Goal: Task Accomplishment & Management: Manage account settings

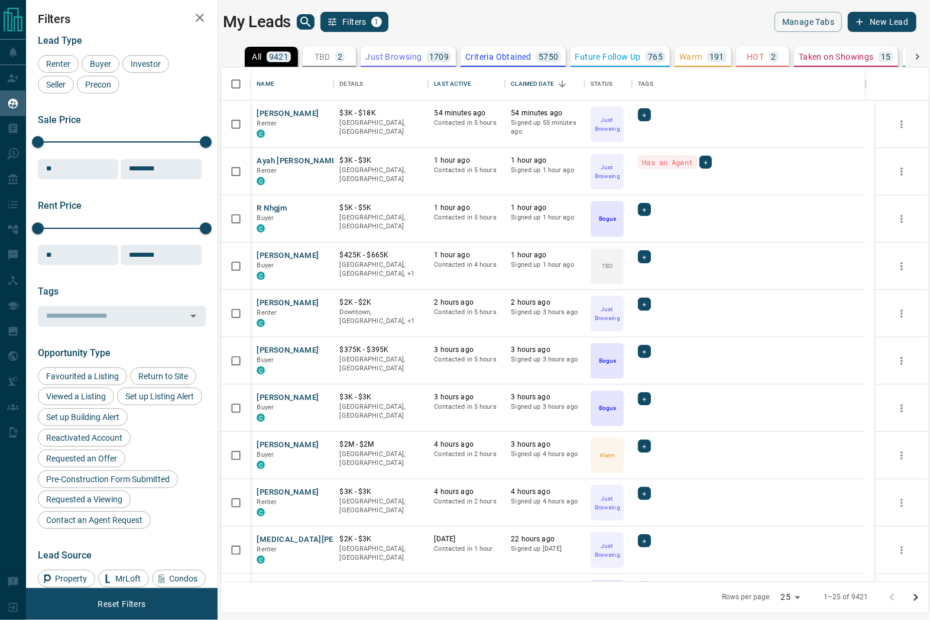
scroll to position [504, 696]
click at [338, 50] on button "TBD 2" at bounding box center [329, 57] width 53 height 20
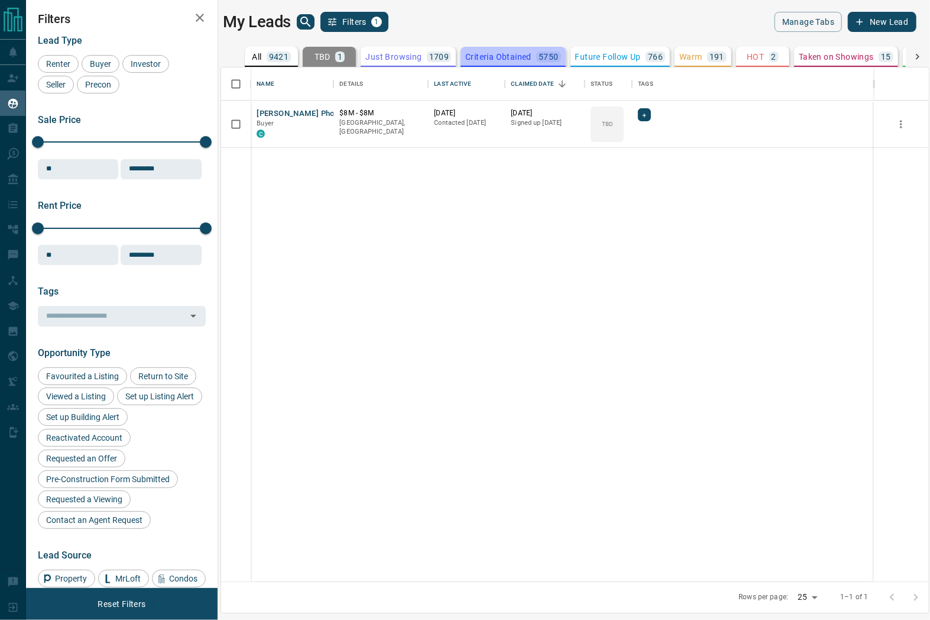
click at [545, 60] on p "5750" at bounding box center [549, 57] width 20 height 8
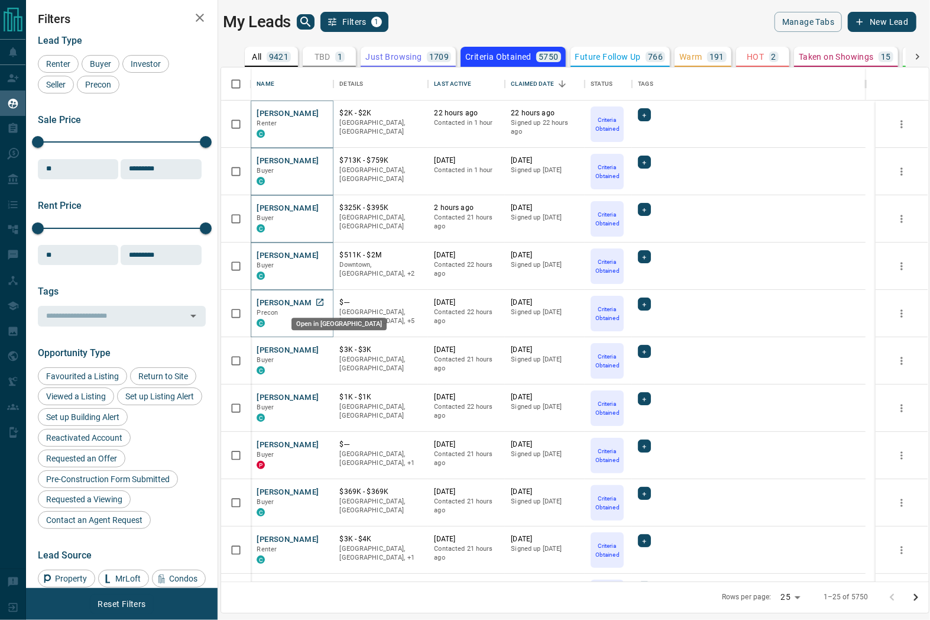
drag, startPoint x: 320, startPoint y: 299, endPoint x: 297, endPoint y: 306, distance: 24.0
click at [500, 21] on div "My Leads Filters 1" at bounding box center [396, 22] width 346 height 20
click at [572, 30] on div "My Leads Filters 1 Manage Tabs New Lead" at bounding box center [569, 22] width 693 height 20
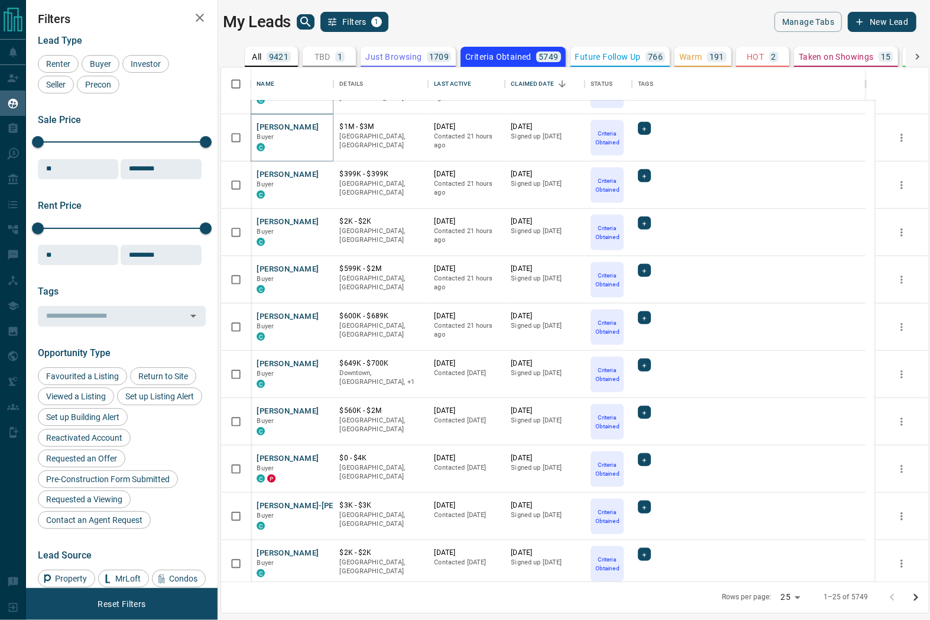
scroll to position [525, 0]
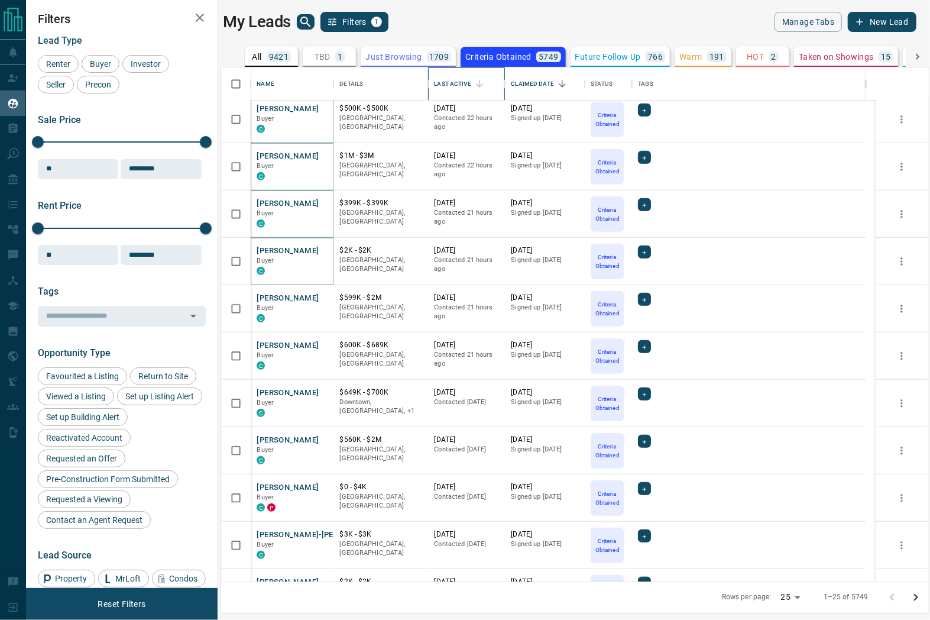
click at [455, 82] on div "Last Active" at bounding box center [452, 83] width 37 height 33
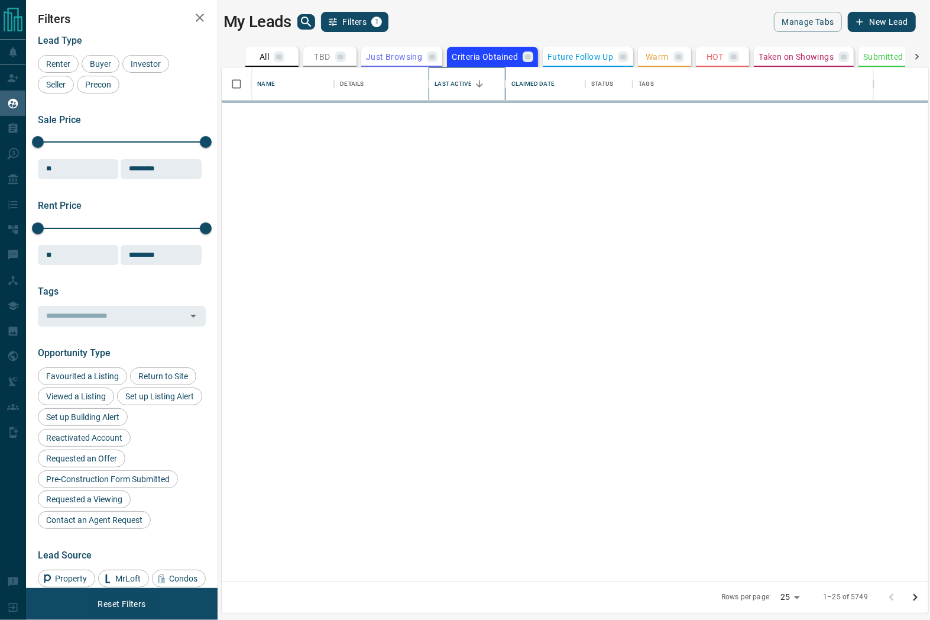
scroll to position [0, 0]
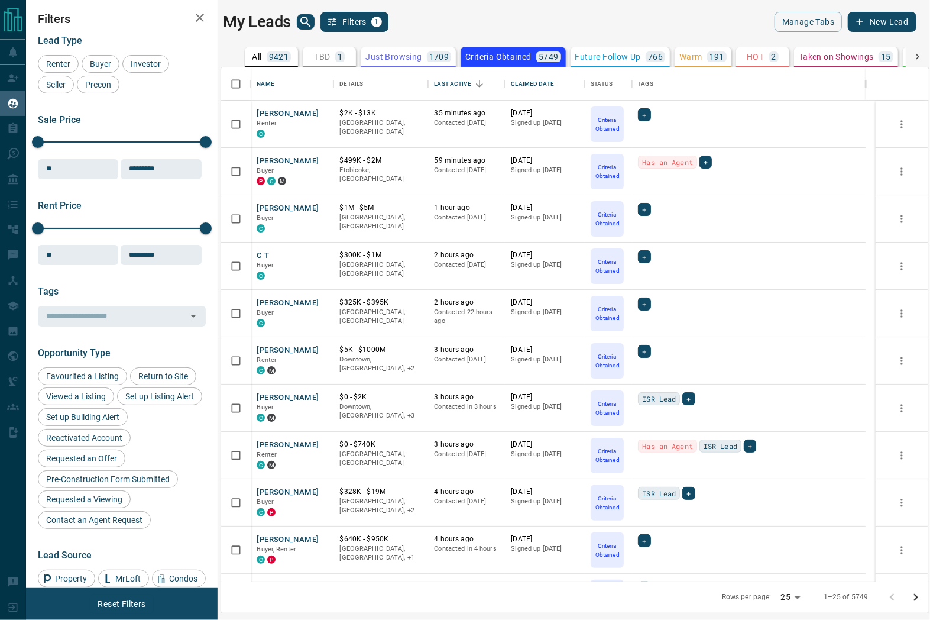
click at [635, 9] on div "My Leads Filters 1 Manage Tabs New Lead All 9421 TBD 1 Do Not Contact - Not Res…" at bounding box center [478, 302] width 904 height 605
click at [591, 9] on div "My Leads Filters 1 Manage Tabs New Lead All 9421 TBD 1 Do Not Contact - Not Res…" at bounding box center [478, 302] width 904 height 605
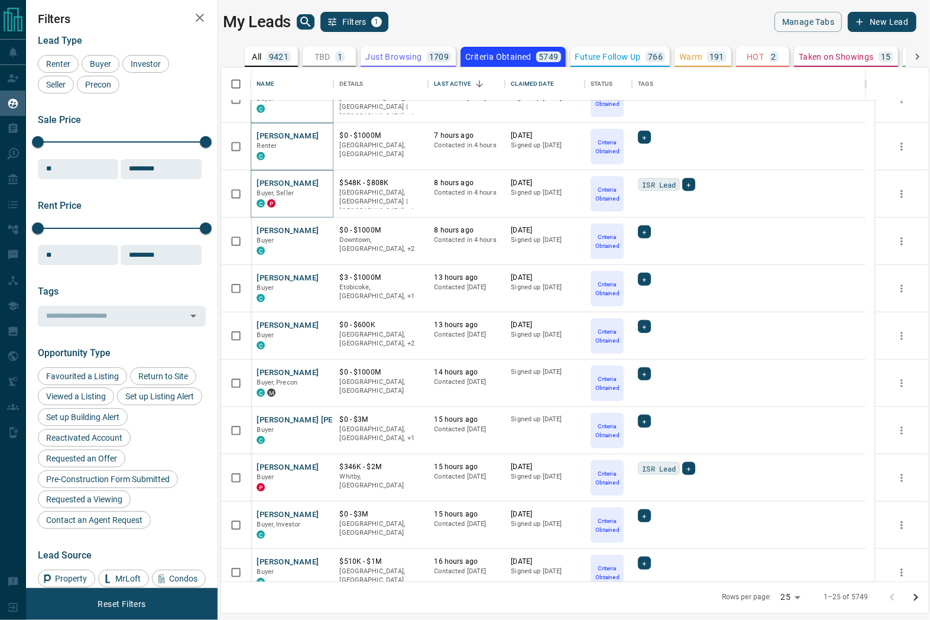
scroll to position [701, 0]
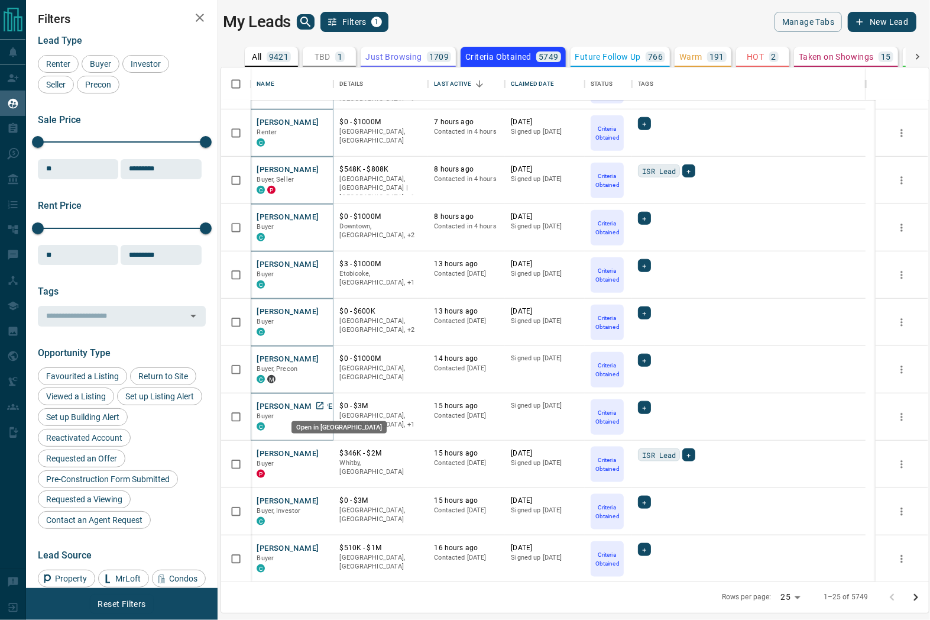
drag, startPoint x: 317, startPoint y: 400, endPoint x: 317, endPoint y: 408, distance: 7.7
click at [913, 596] on icon "Go to next page" at bounding box center [916, 597] width 14 height 14
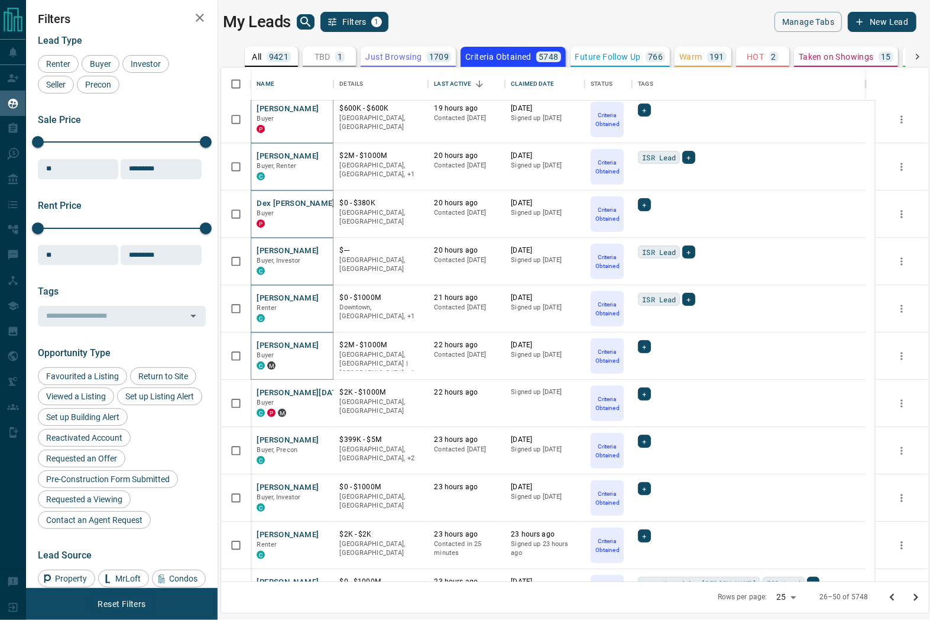
scroll to position [197, 0]
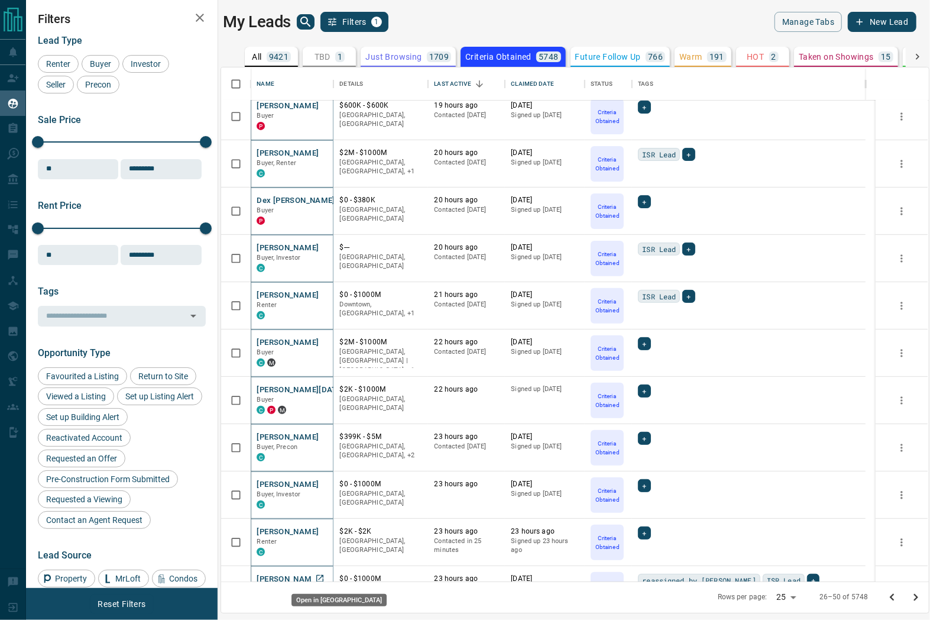
drag, startPoint x: 328, startPoint y: 574, endPoint x: 319, endPoint y: 575, distance: 8.3
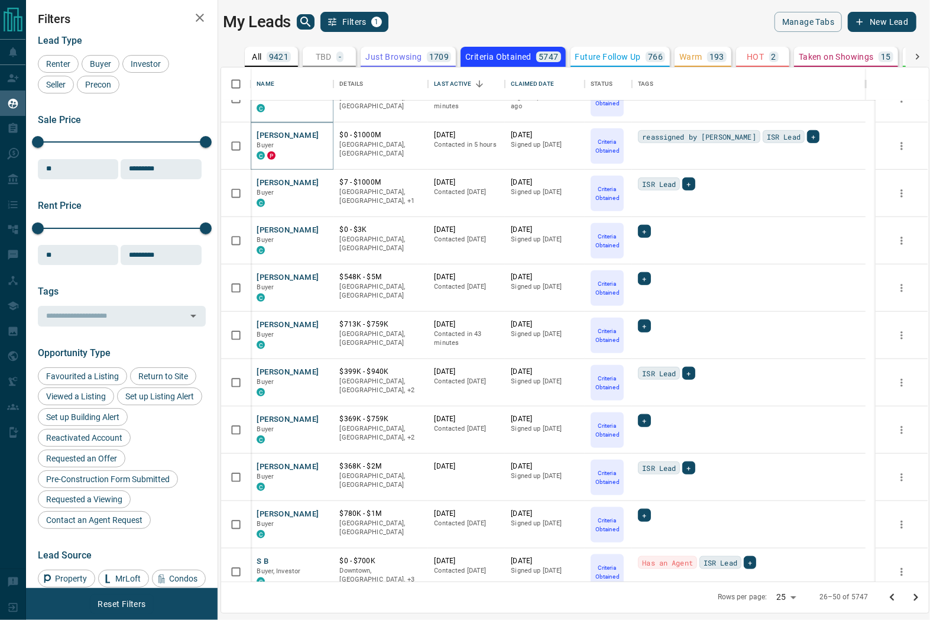
scroll to position [591, 0]
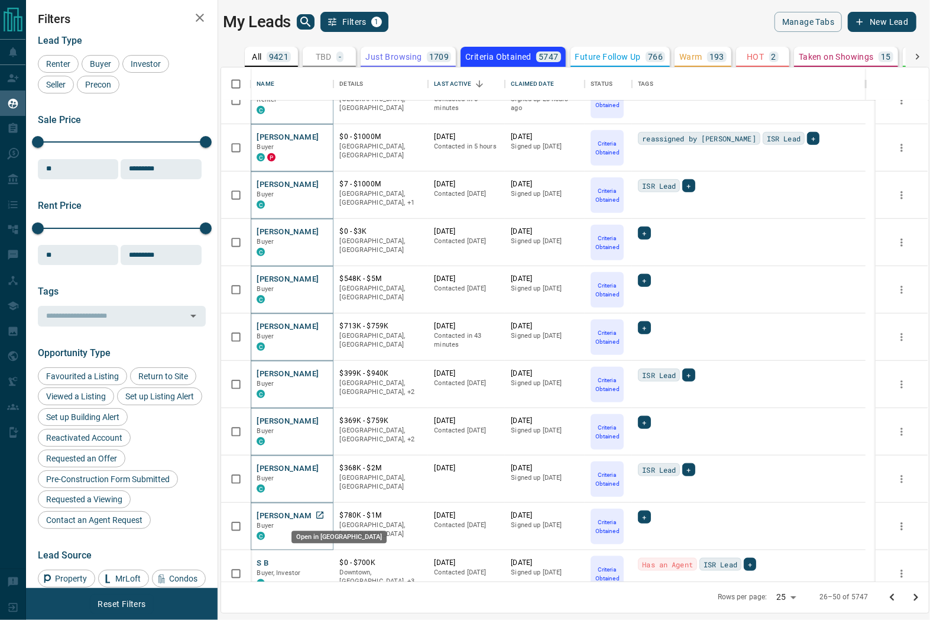
drag, startPoint x: 322, startPoint y: 509, endPoint x: 321, endPoint y: 517, distance: 7.7
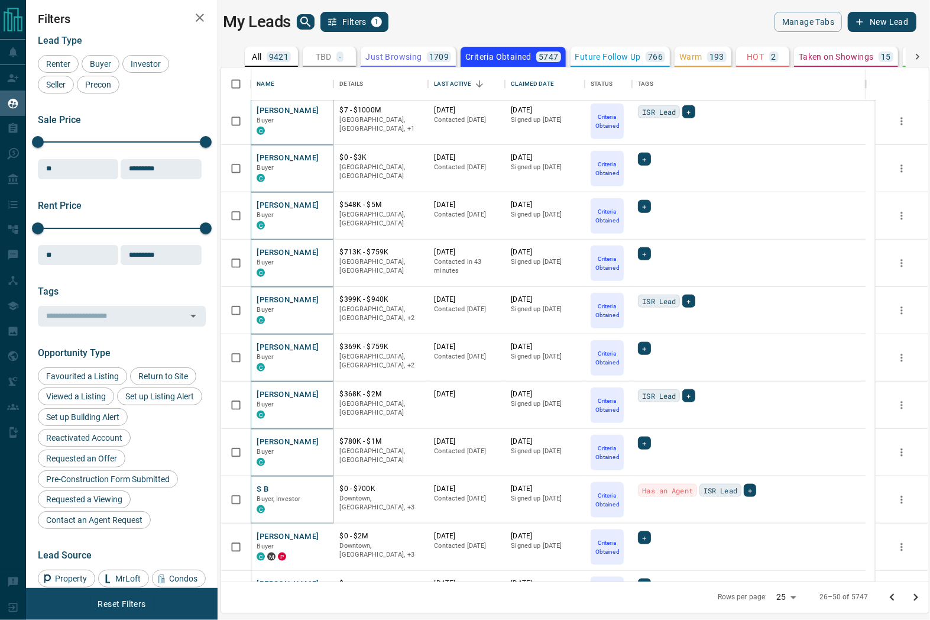
scroll to position [701, 0]
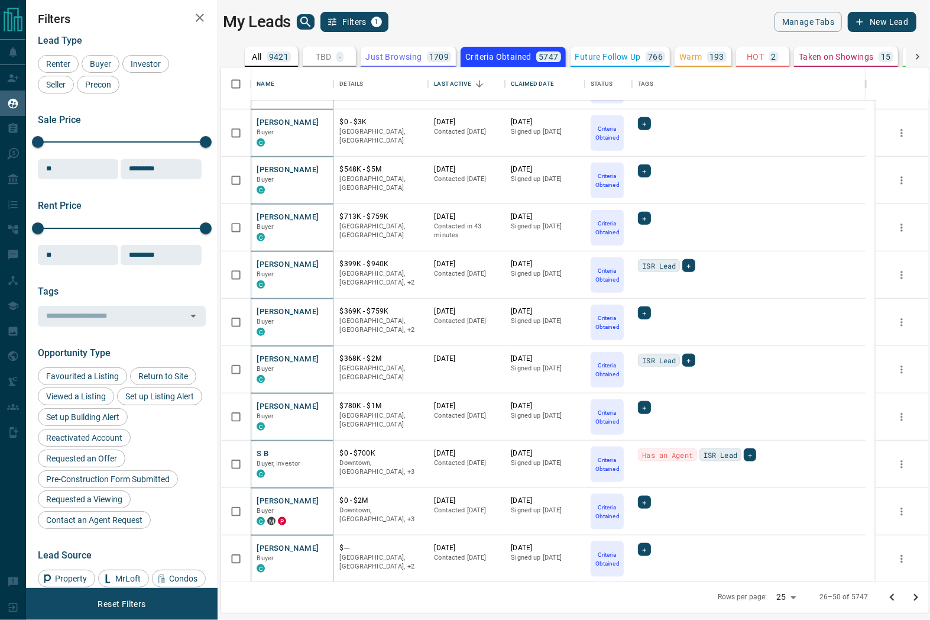
click at [912, 599] on icon "Go to next page" at bounding box center [916, 597] width 14 height 14
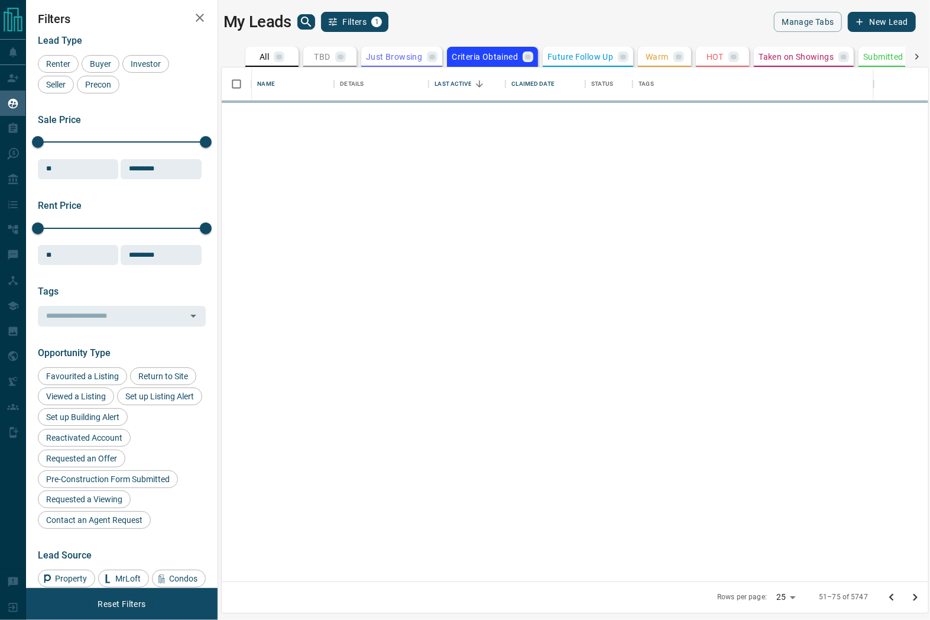
scroll to position [0, 0]
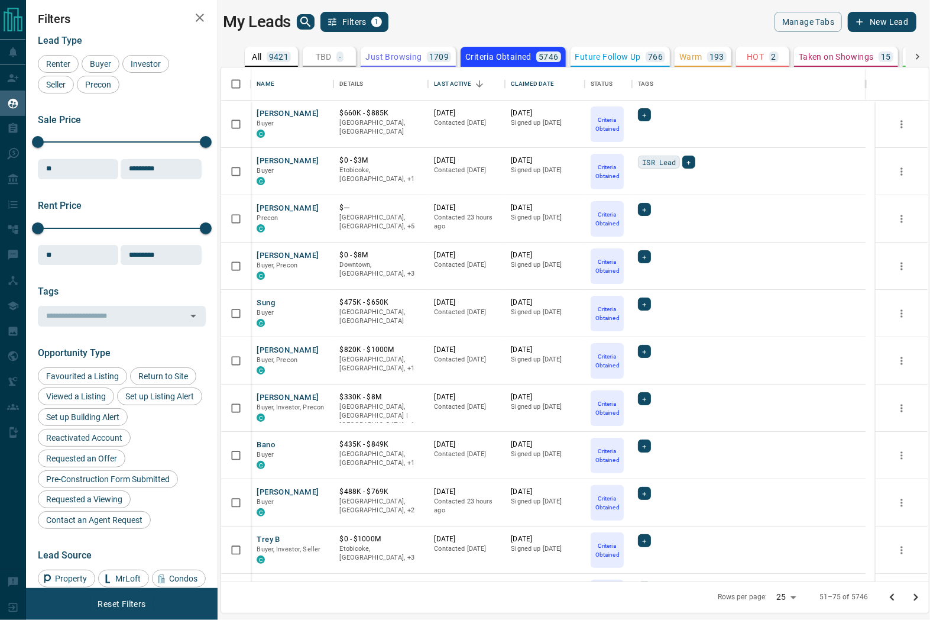
click at [578, 14] on div "My Leads Filters 1 Manage Tabs New Lead" at bounding box center [569, 22] width 693 height 20
